Goal: Task Accomplishment & Management: Use online tool/utility

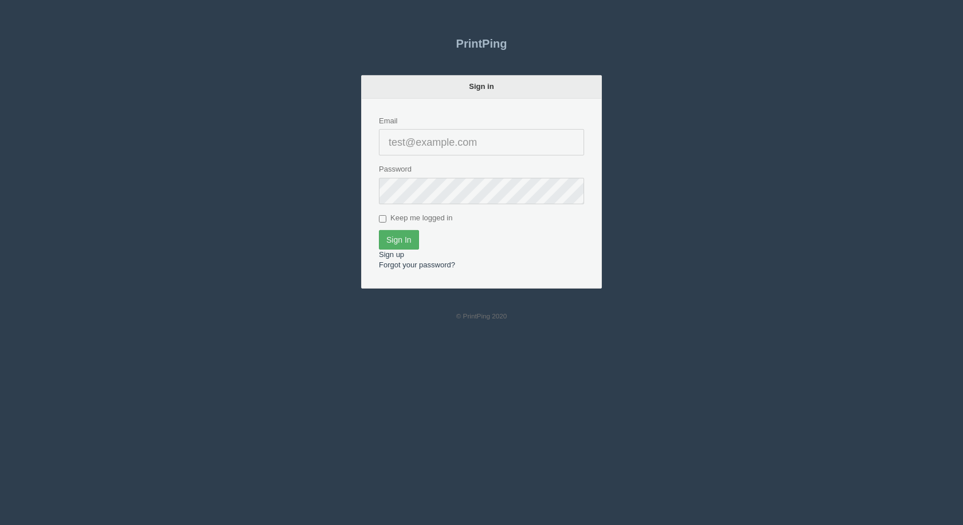
type input "[EMAIL_ADDRESS][DOMAIN_NAME]"
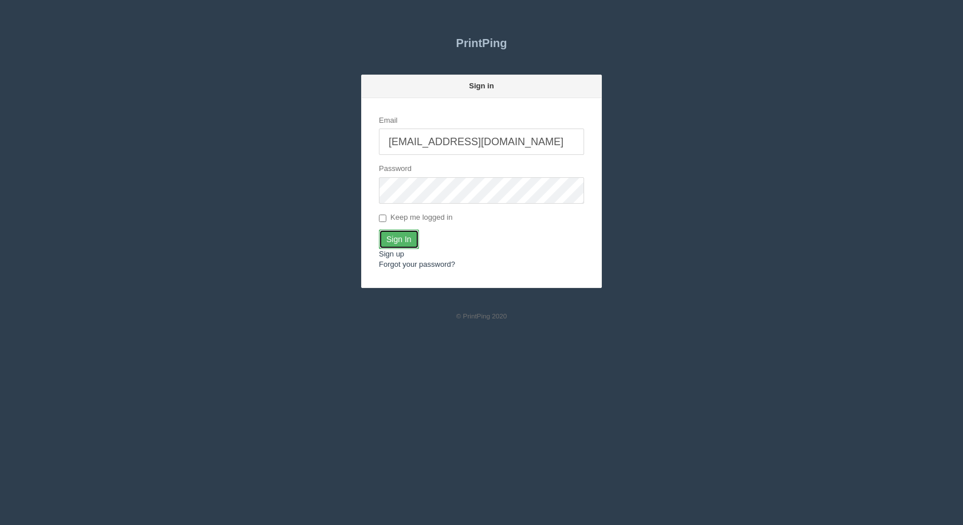
click at [388, 238] on input "Sign In" at bounding box center [399, 238] width 40 height 19
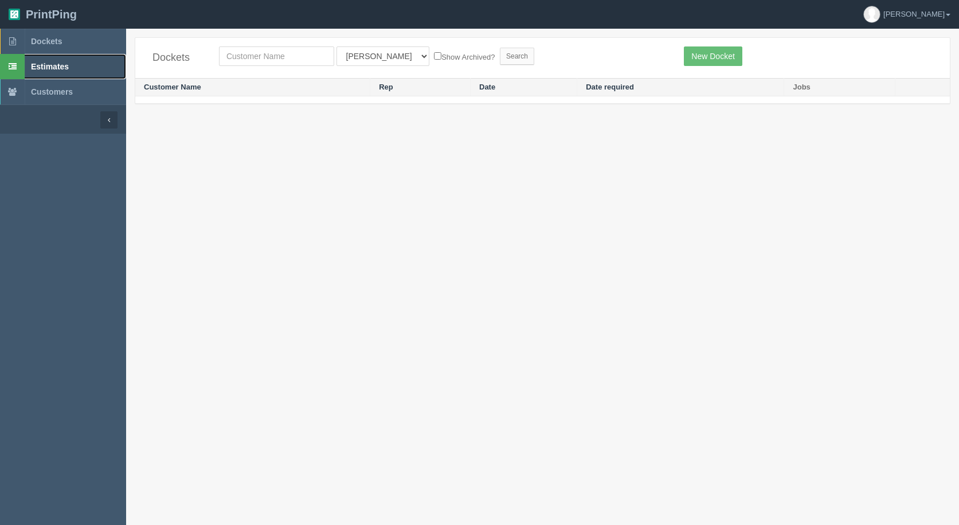
click at [61, 66] on span "Estimates" at bounding box center [50, 66] width 38 height 9
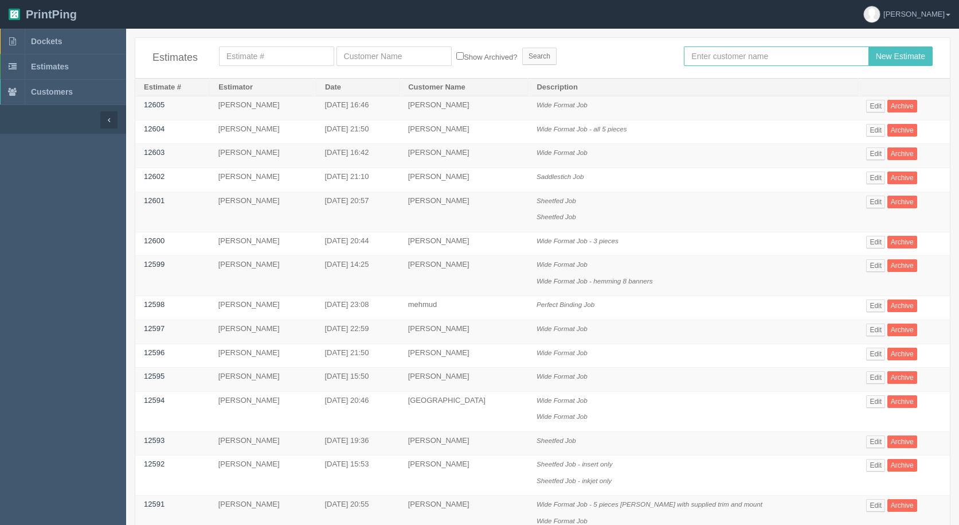
click at [746, 57] on input "text" at bounding box center [776, 55] width 185 height 19
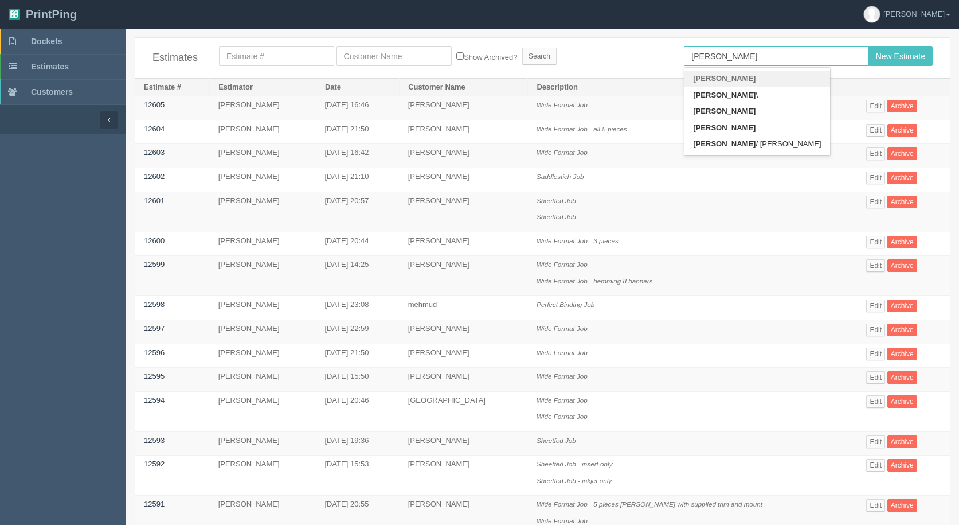
type input "[PERSON_NAME]"
click at [868, 46] on input "New Estimate" at bounding box center [900, 55] width 64 height 19
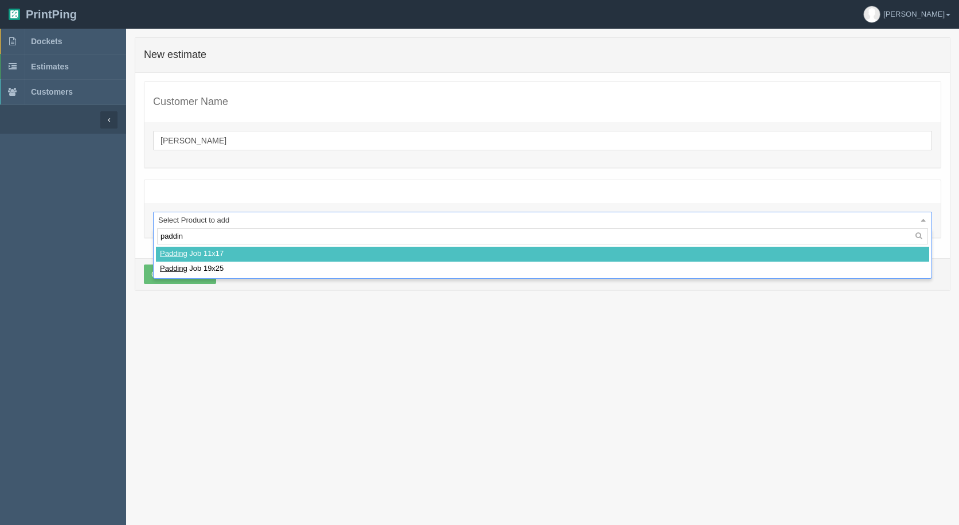
type input "padding"
select select
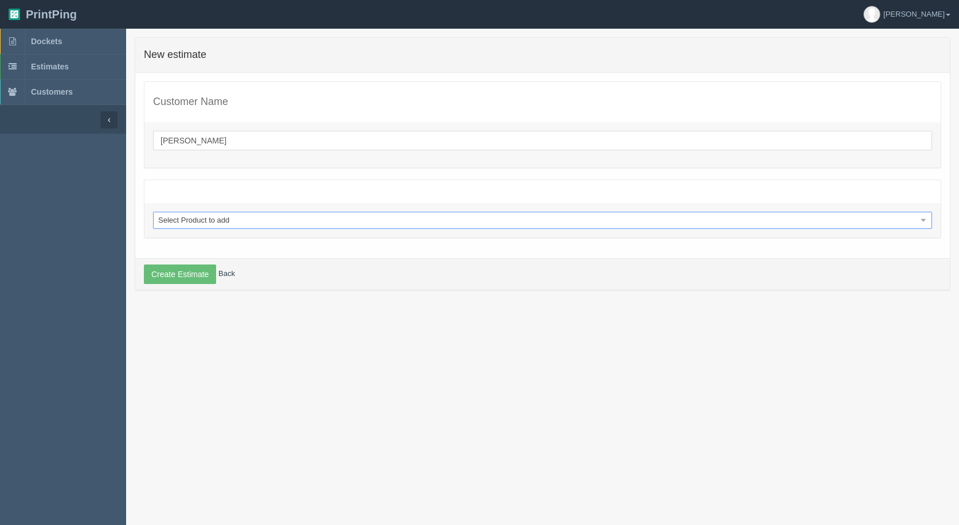
select select "0"
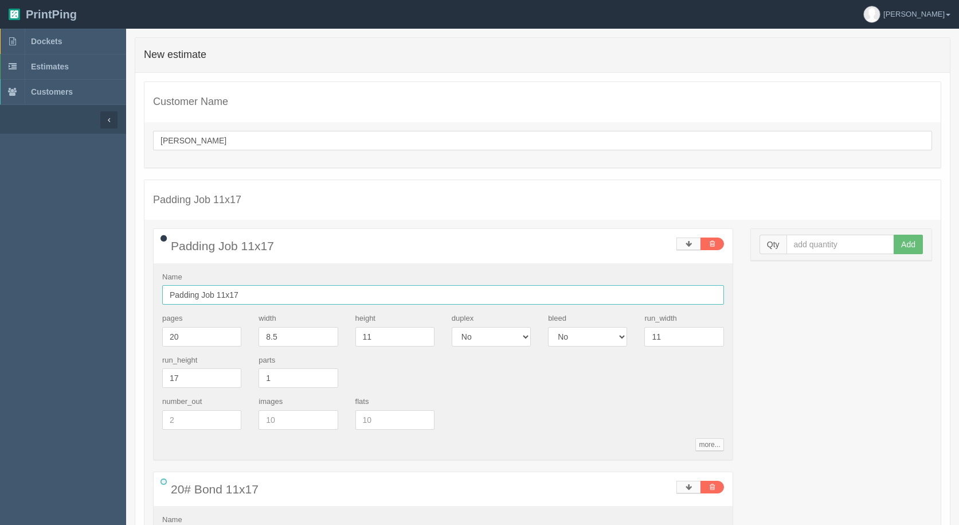
drag, startPoint x: 216, startPoint y: 297, endPoint x: 261, endPoint y: 292, distance: 45.6
click at [261, 292] on input "Padding Job 11x17" at bounding box center [443, 294] width 562 height 19
type input "Padding Job"
drag, startPoint x: 139, startPoint y: 326, endPoint x: 0, endPoint y: 251, distance: 157.7
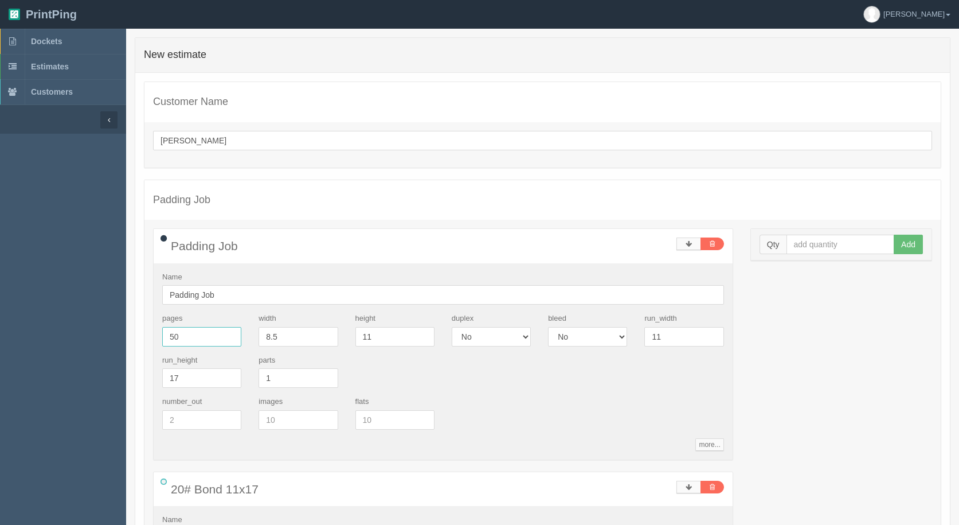
type input "50"
type input "4"
type input "6"
click at [823, 240] on input "text" at bounding box center [840, 243] width 108 height 19
type input "1280"
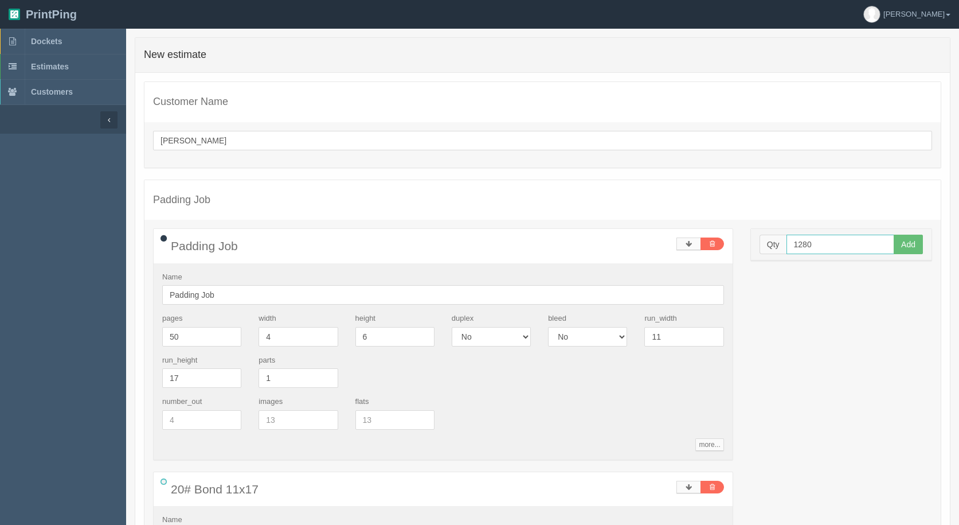
click at [894, 234] on button "Add" at bounding box center [908, 243] width 29 height 19
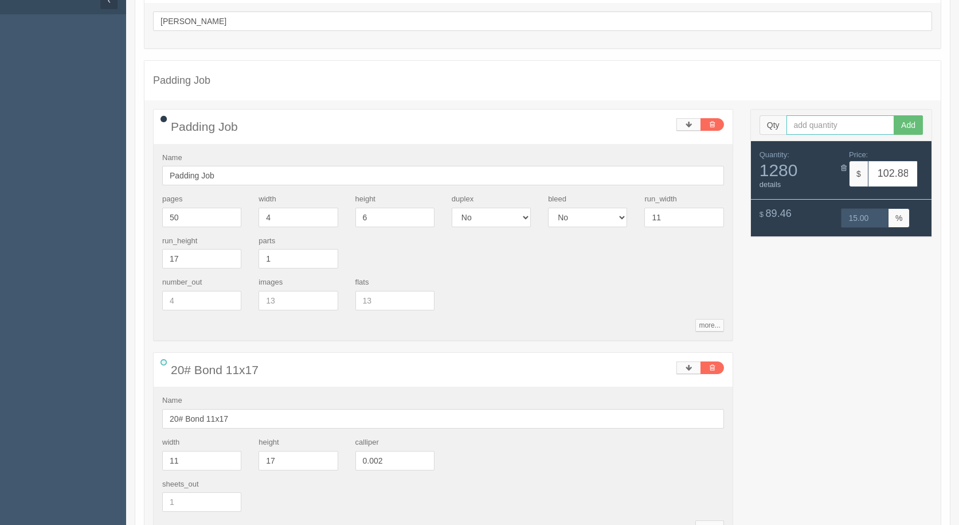
scroll to position [229, 0]
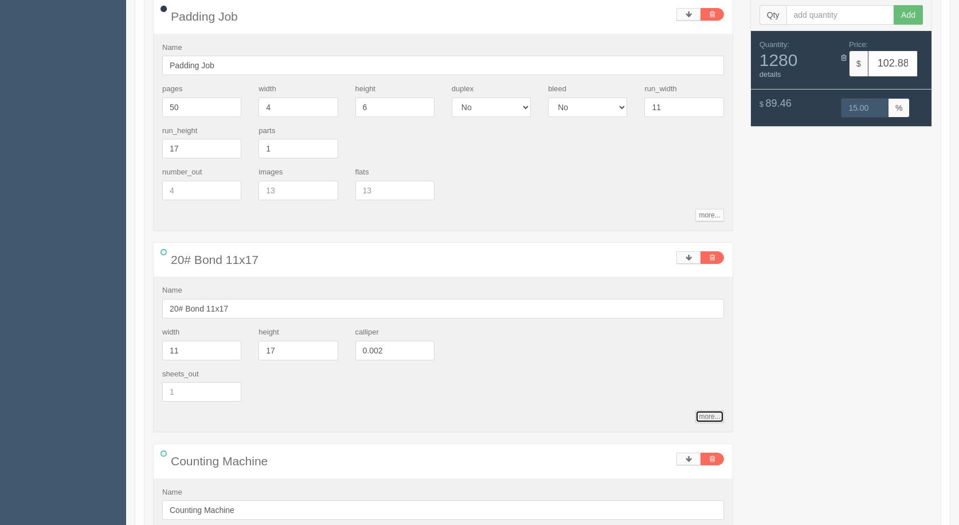
click at [703, 418] on link "more..." at bounding box center [709, 416] width 28 height 13
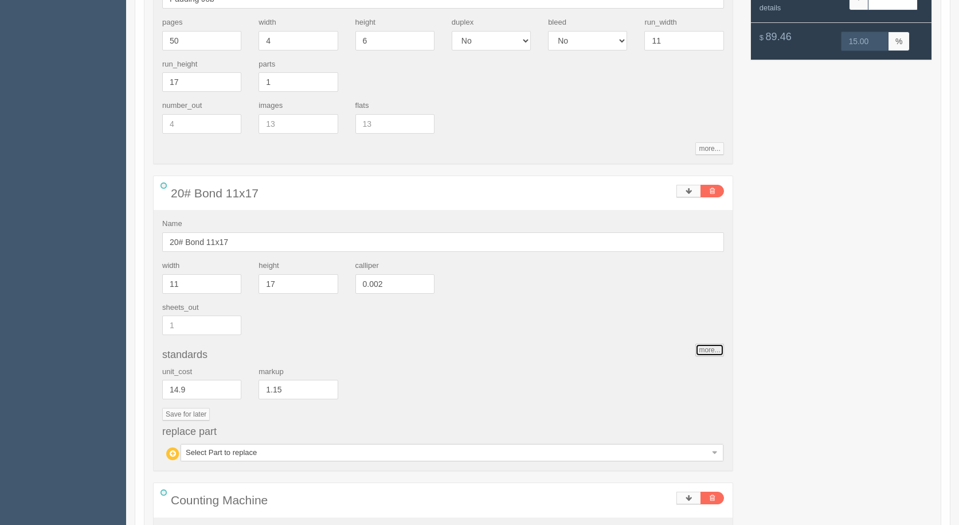
scroll to position [401, 0]
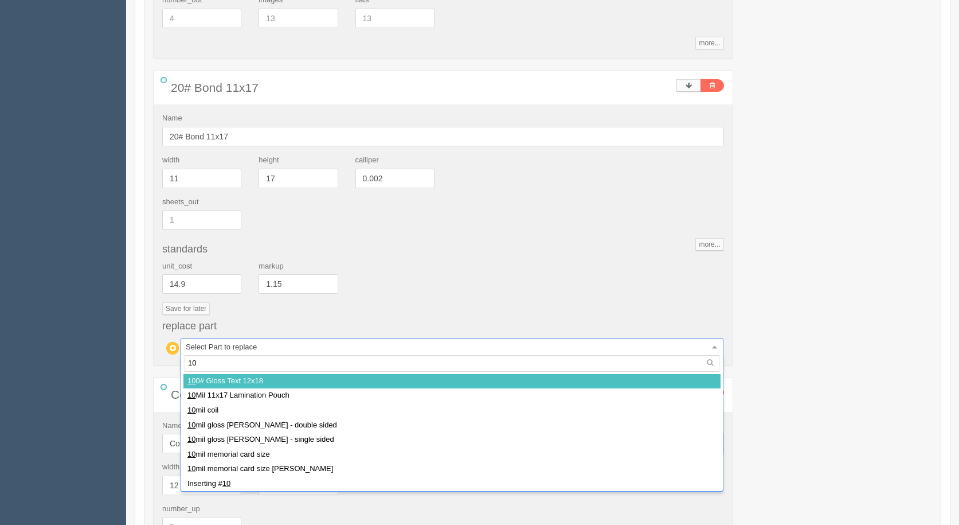
type input "100"
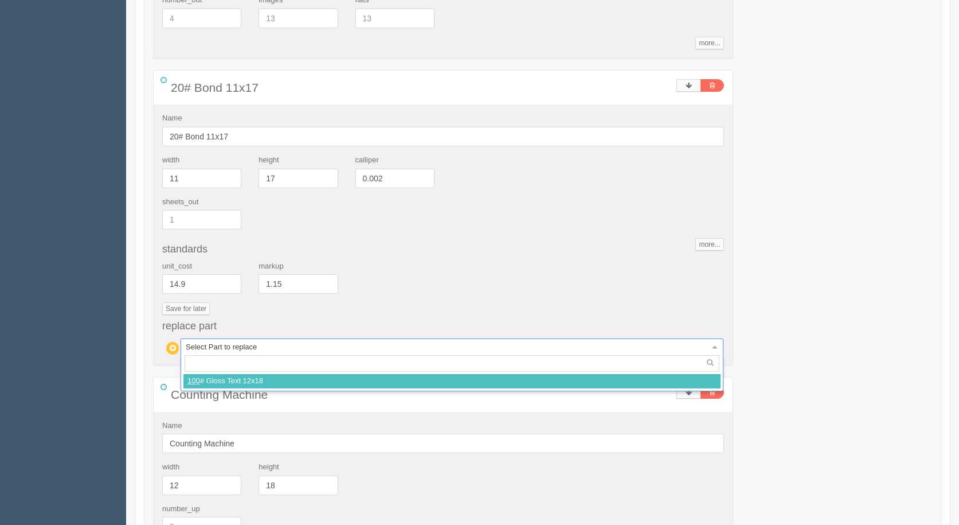
select select
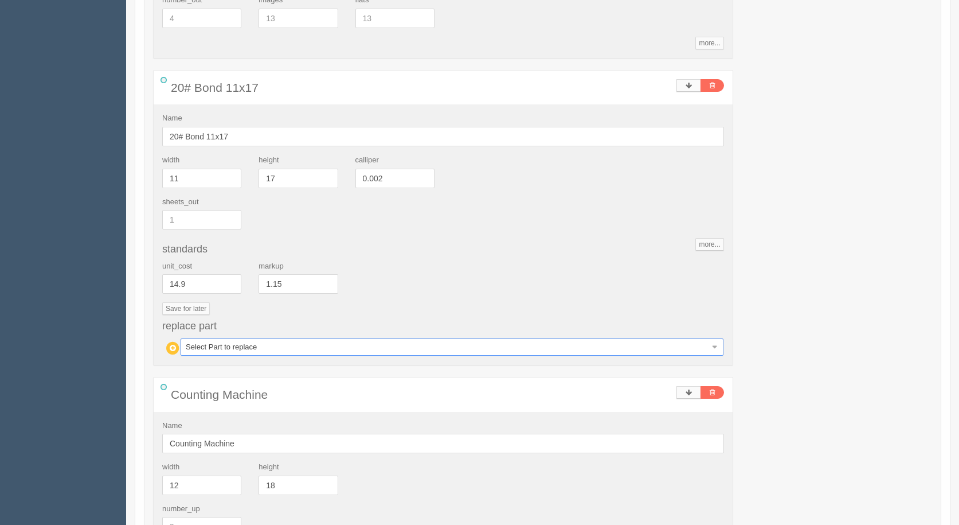
type input "195.57"
type input "15.00"
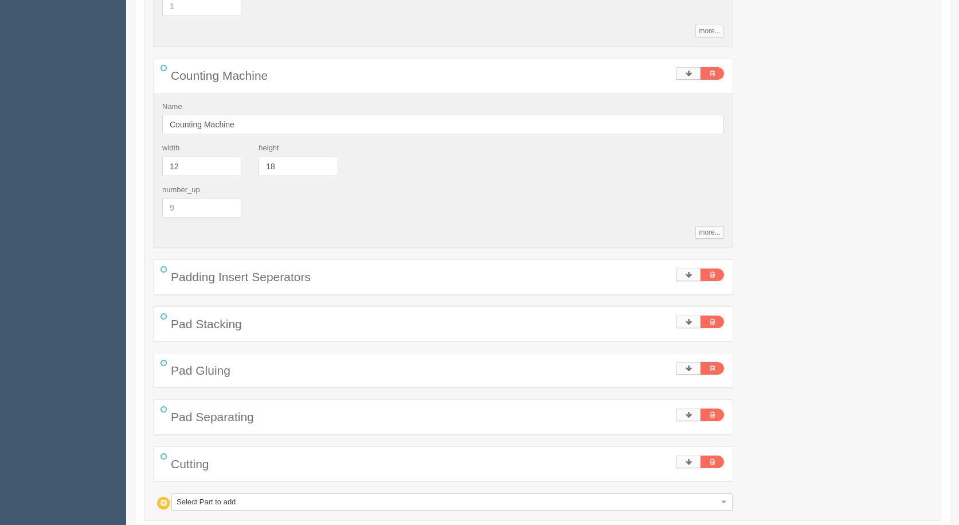
scroll to position [745, 0]
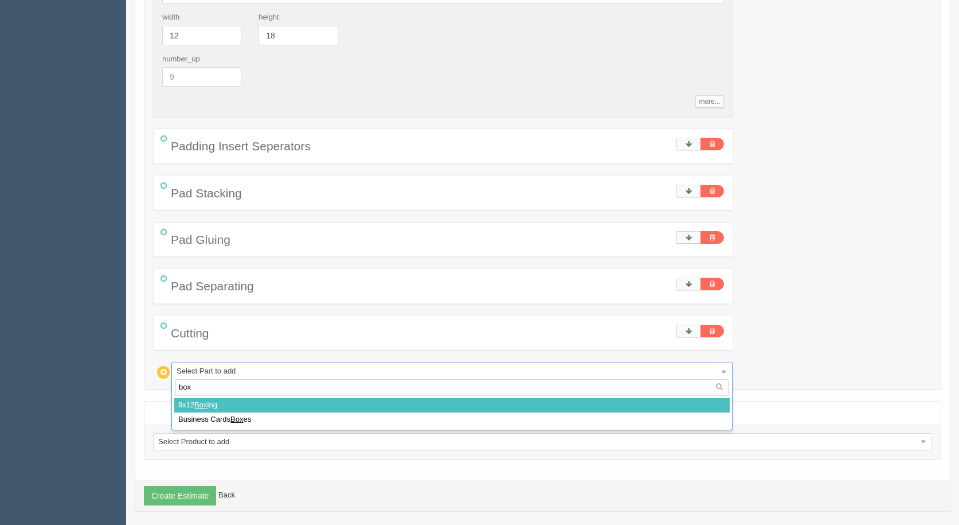
type input "box"
select select
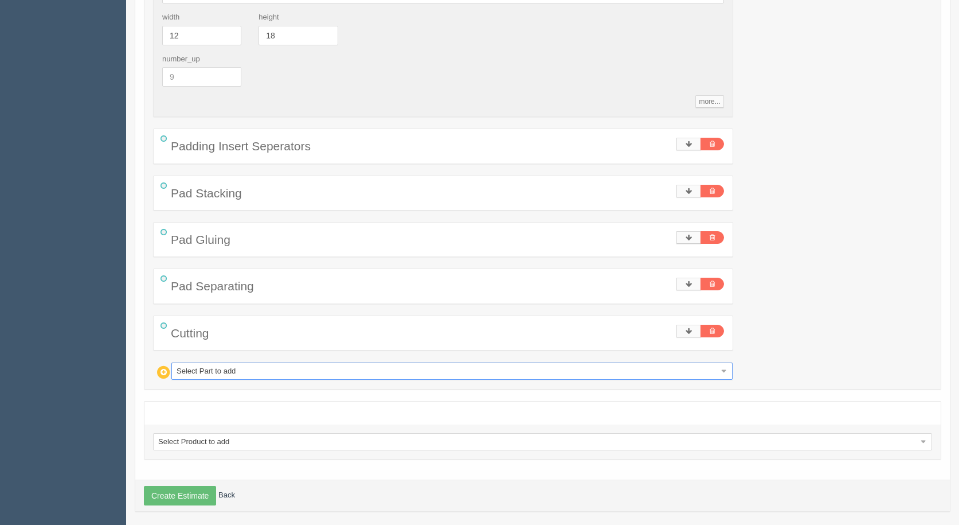
type input "205.53"
type input "14.99"
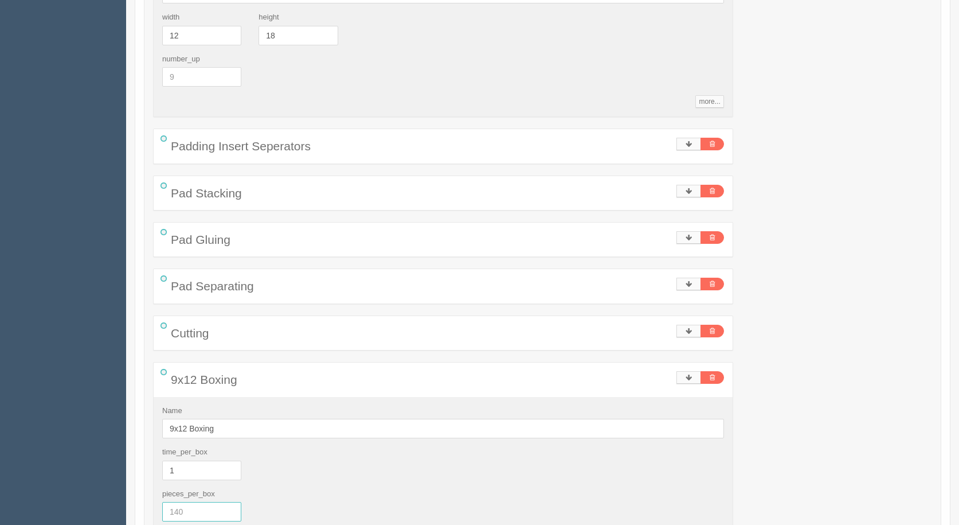
drag, startPoint x: 62, startPoint y: 480, endPoint x: 54, endPoint y: 478, distance: 8.0
click at [55, 478] on section "Dockets Estimates Customers" at bounding box center [479, 7] width 959 height 1449
type input "80"
type input "211.51"
type input "14.99"
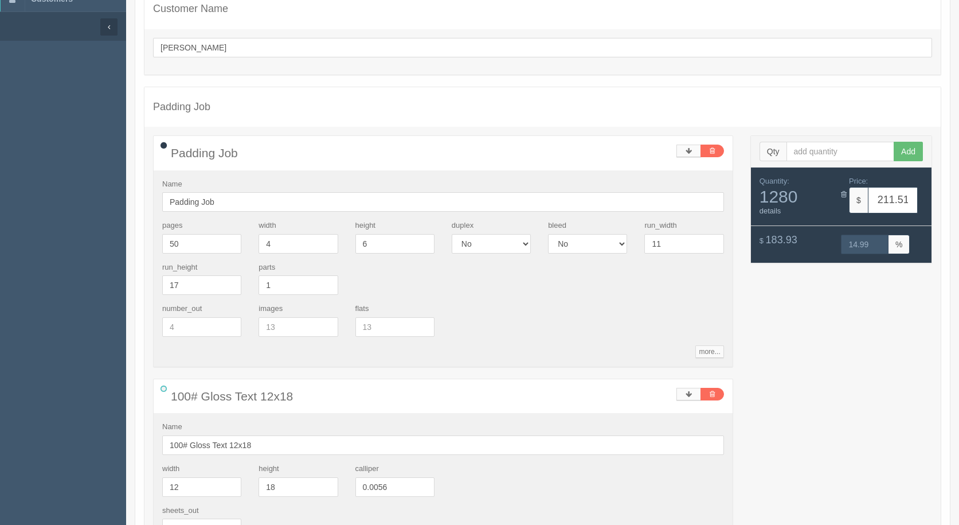
scroll to position [0, 0]
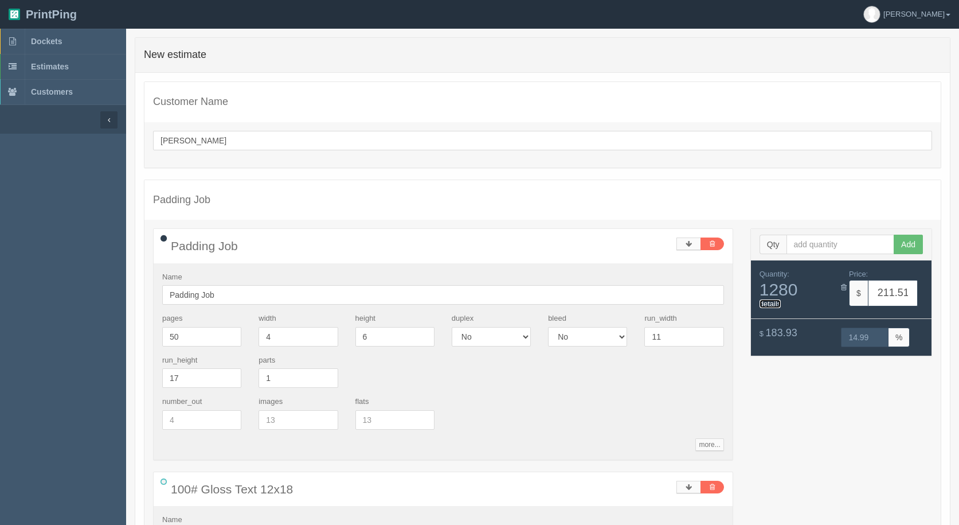
click at [768, 304] on link "details" at bounding box center [771, 303] width 22 height 9
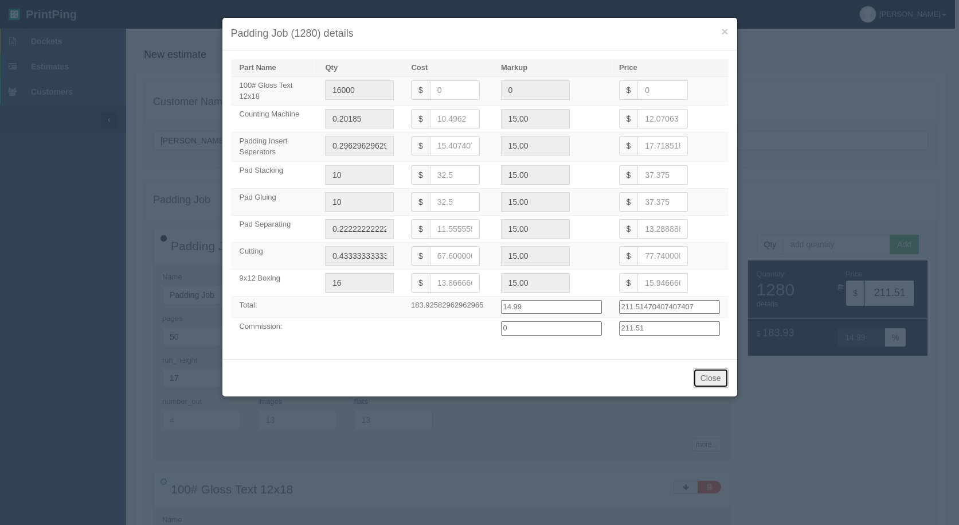
click at [719, 386] on button "Close" at bounding box center [711, 377] width 36 height 19
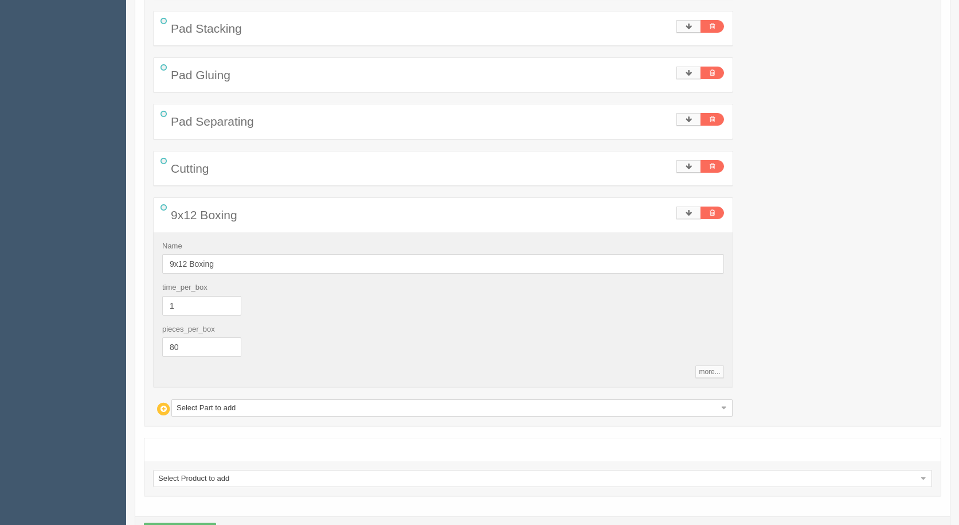
scroll to position [953, 0]
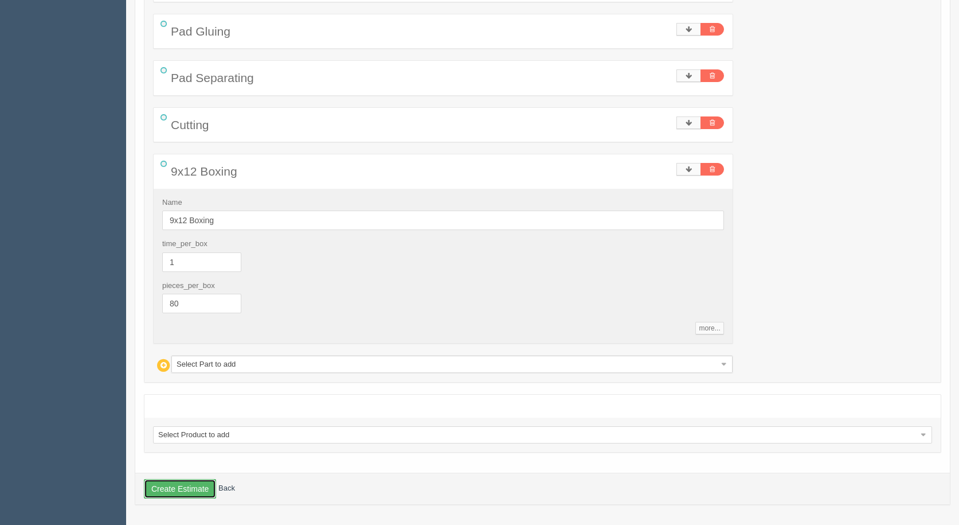
click at [189, 487] on button "Create Estimate" at bounding box center [180, 488] width 72 height 19
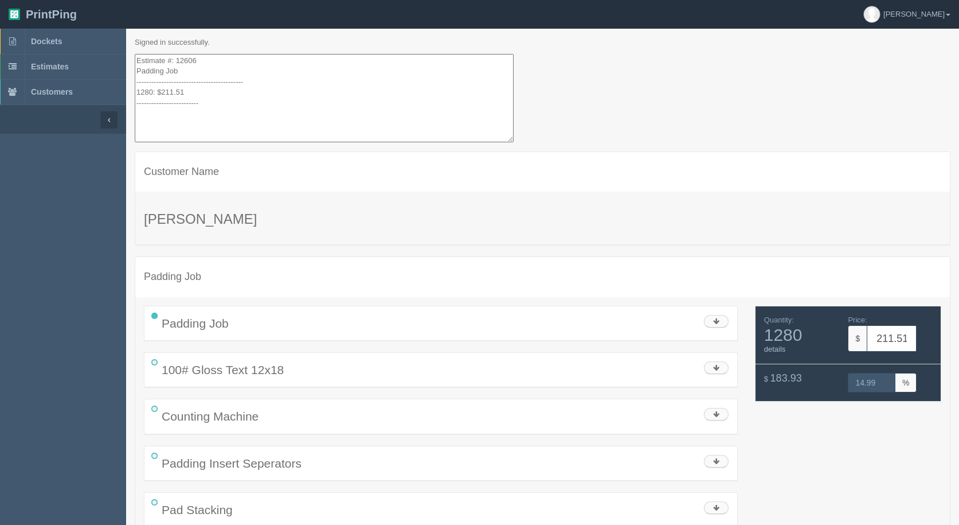
drag, startPoint x: 186, startPoint y: 91, endPoint x: 74, endPoint y: -32, distance: 166.0
click at [74, 0] on html "PrintPing [PERSON_NAME] Administration Edit account ( [EMAIL_ADDRESS][DOMAIN_NA…" at bounding box center [479, 382] width 959 height 765
